Goal: Task Accomplishment & Management: Manage account settings

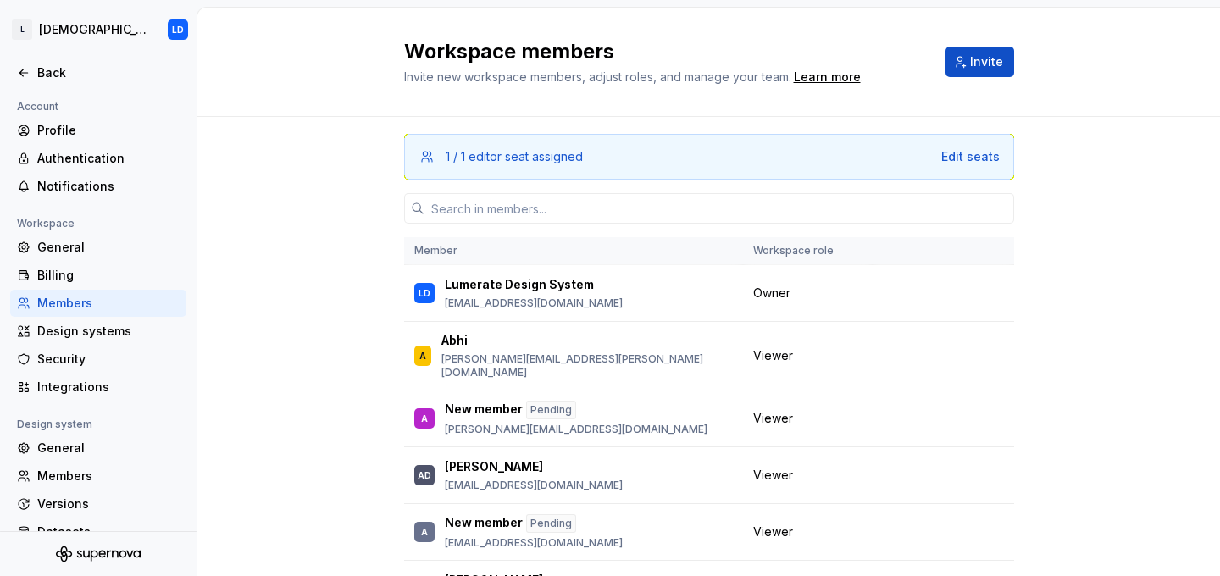
click at [86, 296] on div "Members" at bounding box center [108, 303] width 142 height 17
click at [612, 213] on input "text" at bounding box center [719, 208] width 590 height 30
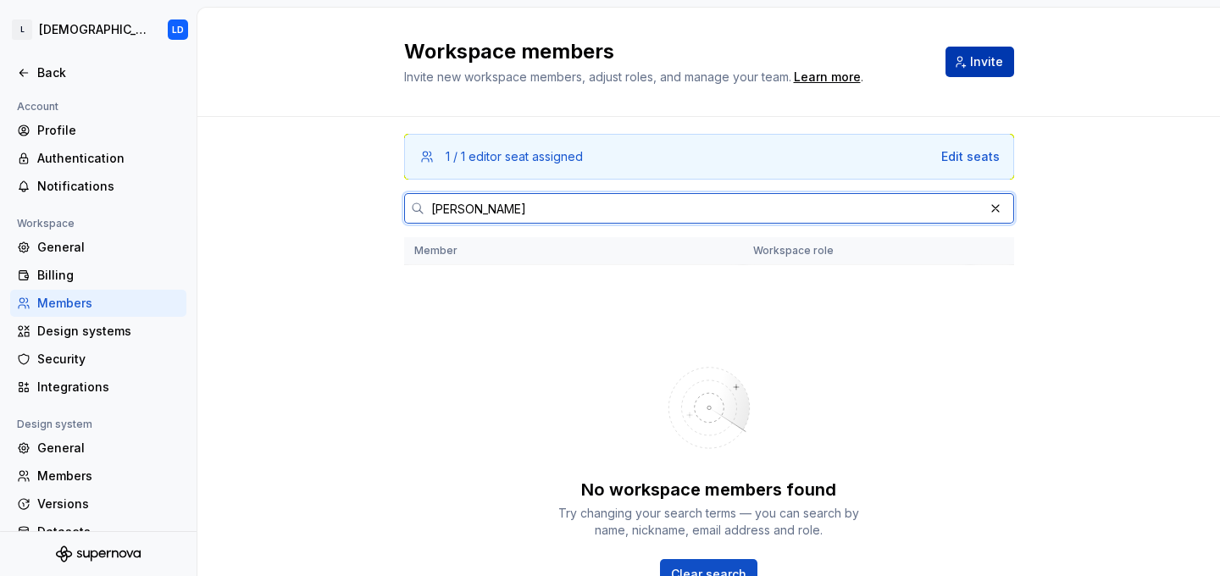
type input "[PERSON_NAME]"
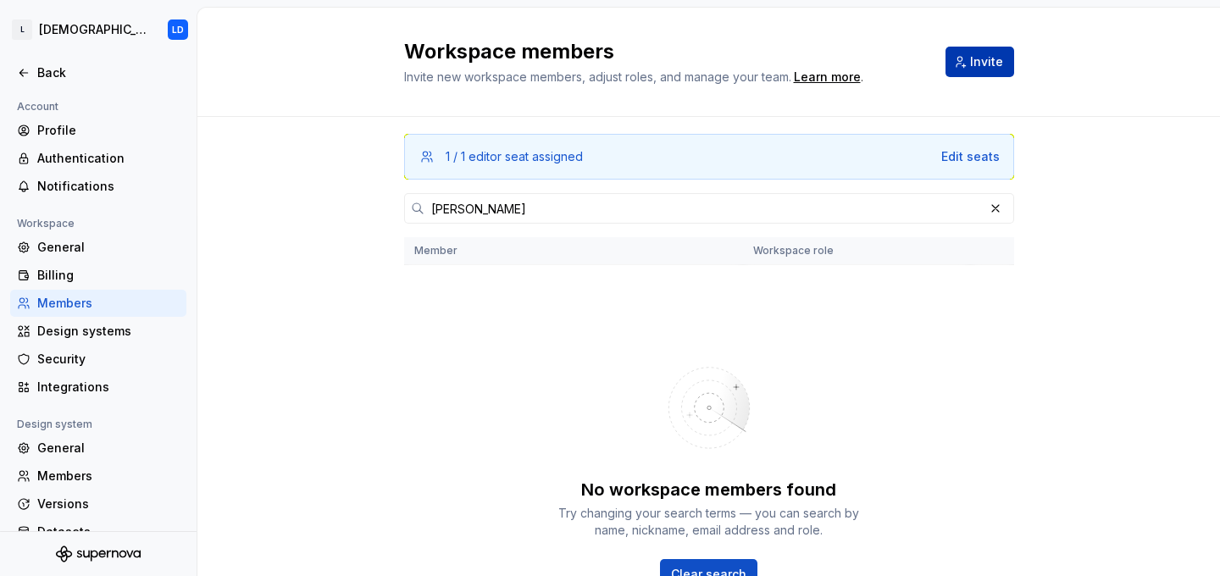
click at [989, 53] on span "Invite" at bounding box center [986, 61] width 33 height 17
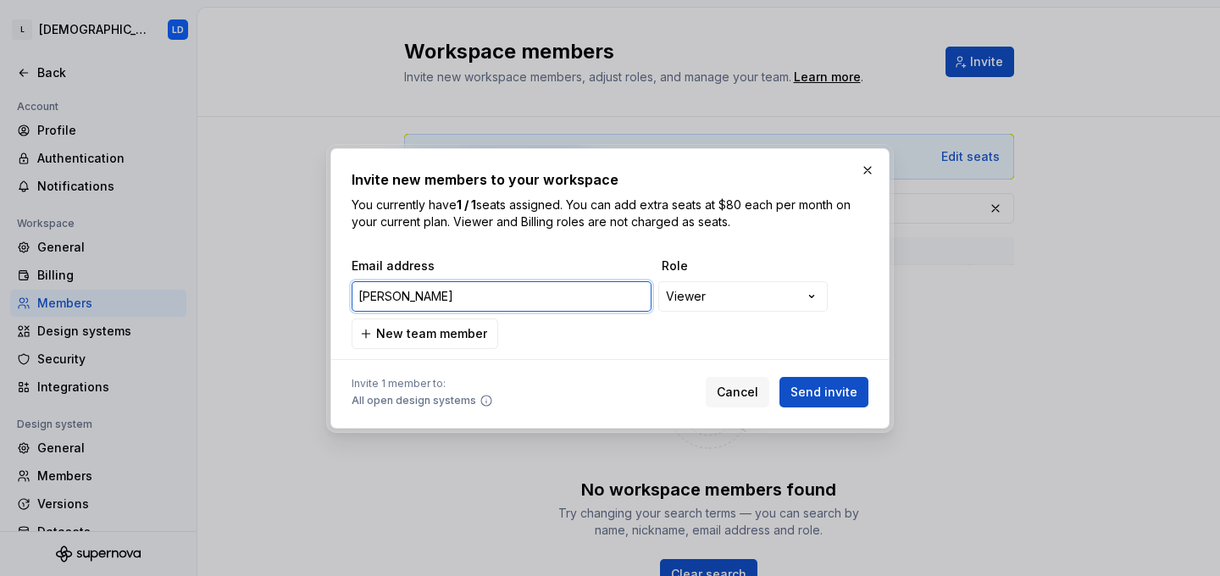
click at [416, 291] on input "[PERSON_NAME]" at bounding box center [502, 296] width 300 height 30
paste input ".[PERSON_NAME][EMAIL_ADDRESS][DOMAIN_NAME]"
type input "[PERSON_NAME][EMAIL_ADDRESS][PERSON_NAME][DOMAIN_NAME]"
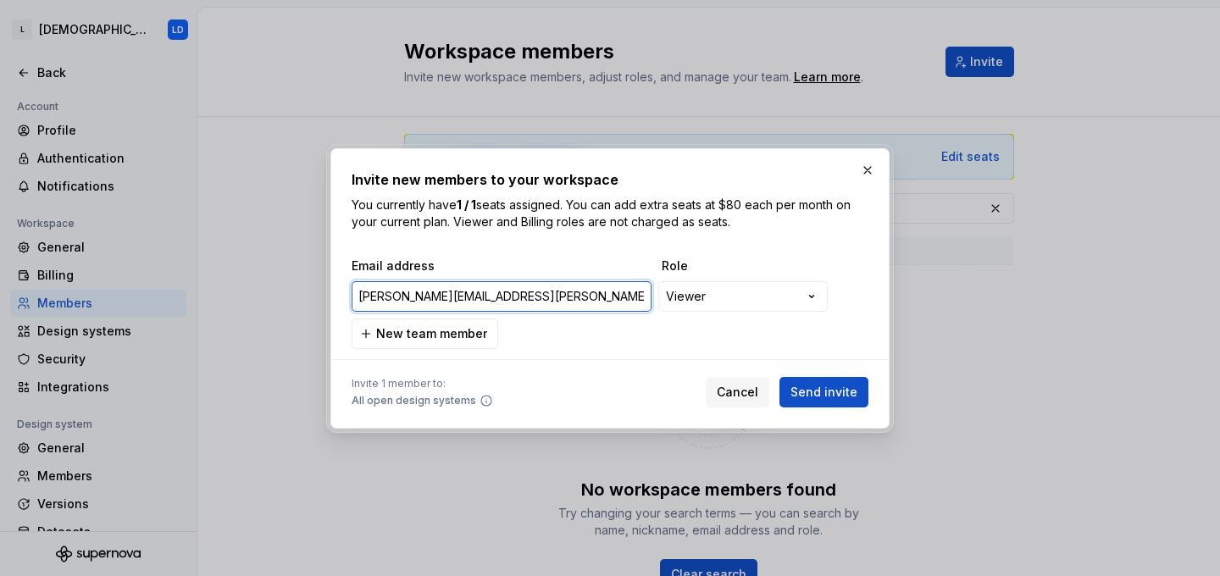
click at [386, 297] on input "[PERSON_NAME][EMAIL_ADDRESS][PERSON_NAME][DOMAIN_NAME]" at bounding box center [502, 296] width 300 height 30
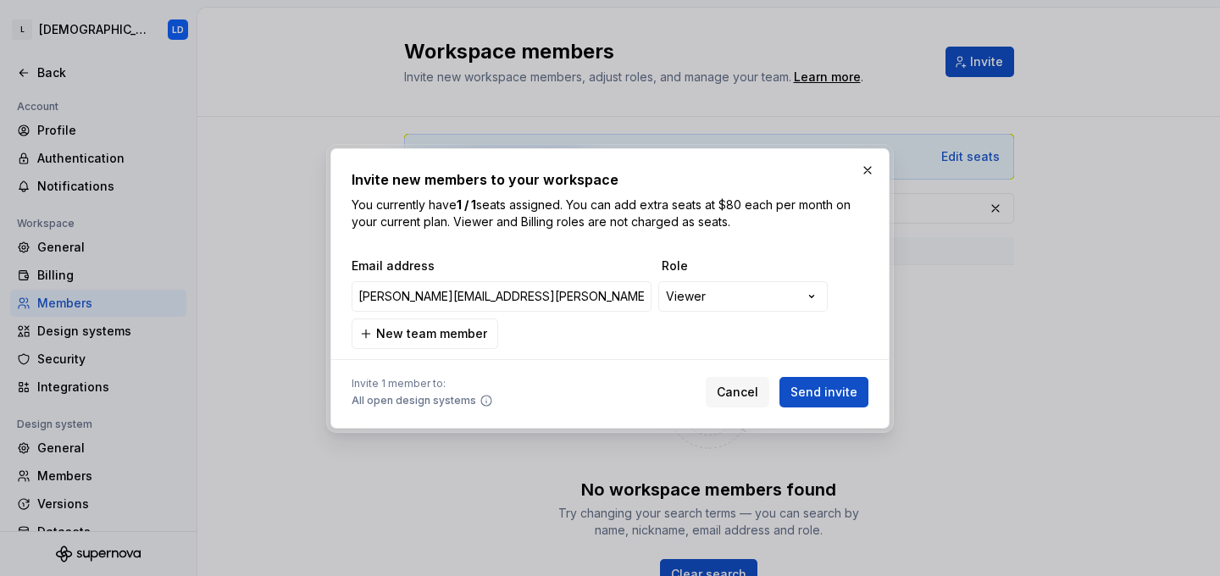
click at [594, 317] on div "**********" at bounding box center [610, 303] width 517 height 91
click at [842, 389] on span "Send invite" at bounding box center [823, 392] width 67 height 17
